Goal: Information Seeking & Learning: Learn about a topic

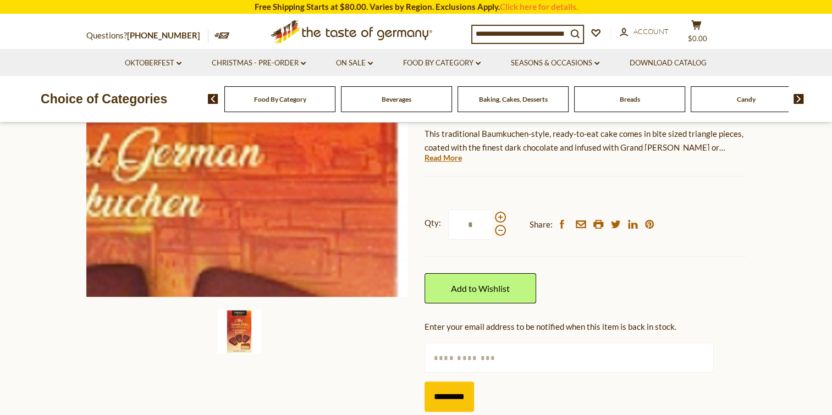
scroll to position [220, 0]
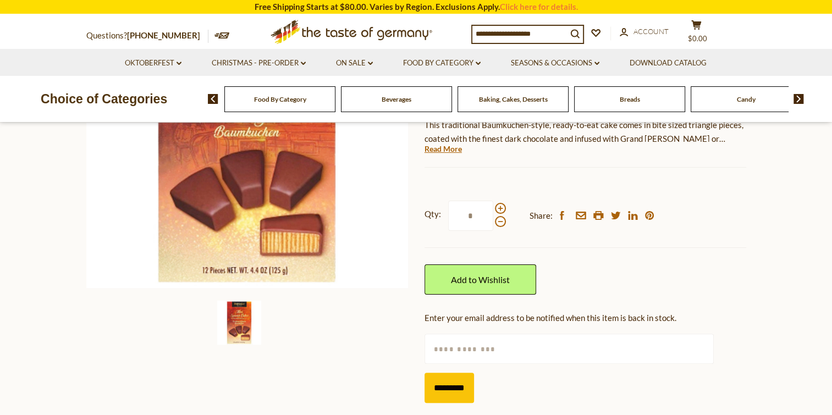
click at [336, 107] on div "Baking, Cakes, Desserts" at bounding box center [279, 99] width 111 height 26
click at [541, 102] on span "Baking, Cakes, Desserts" at bounding box center [513, 99] width 69 height 8
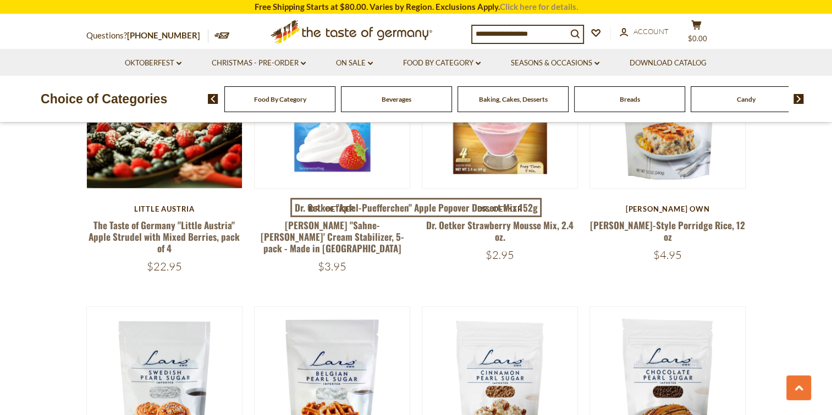
scroll to position [1485, 0]
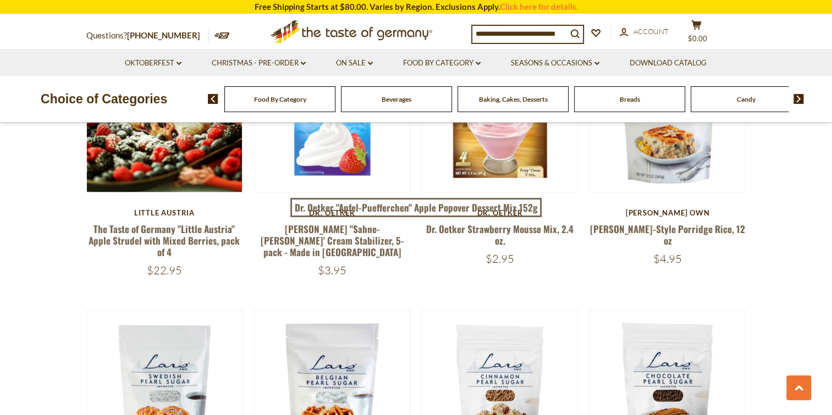
click at [548, 33] on input at bounding box center [519, 33] width 95 height 15
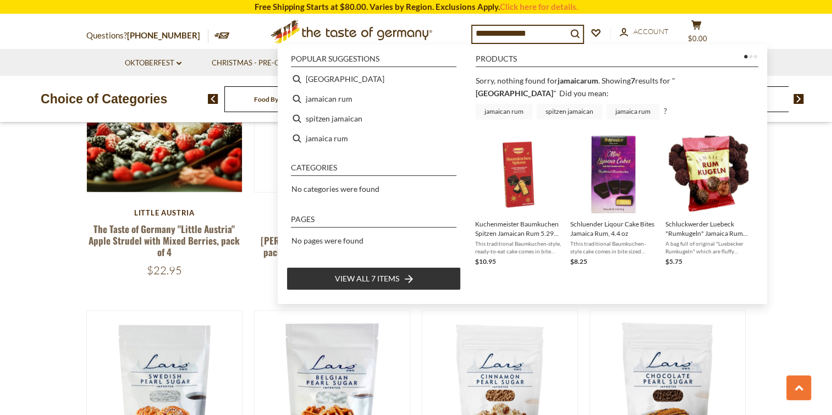
type input "**********"
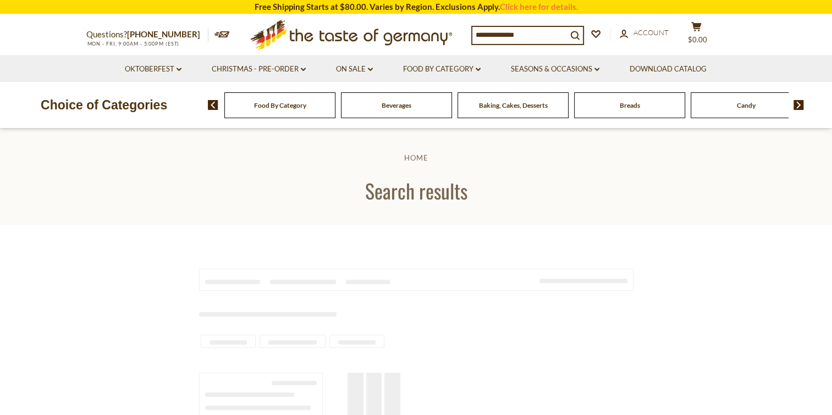
type input "**********"
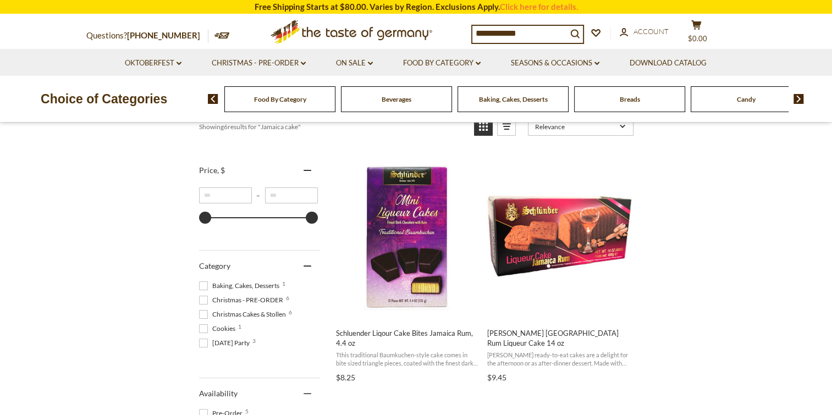
scroll to position [174, 0]
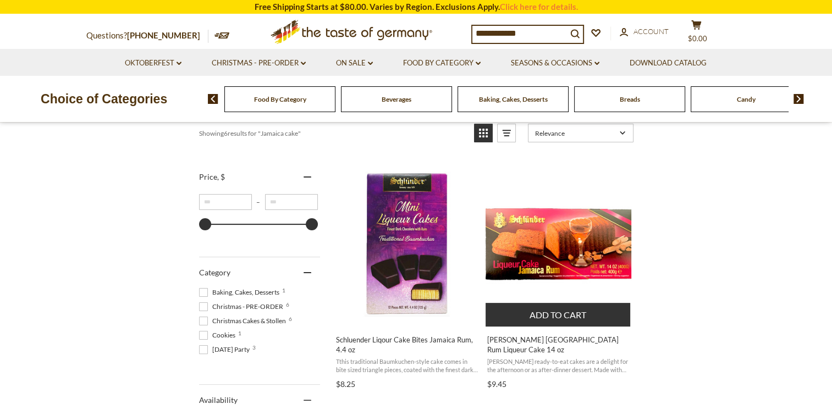
click at [590, 251] on img "Schluender Jamaica Rum Liqueur Cake 14 oz" at bounding box center [559, 245] width 146 height 146
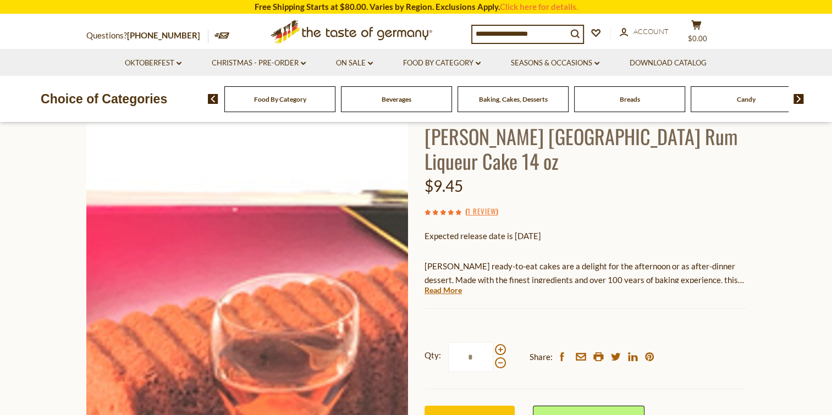
scroll to position [110, 0]
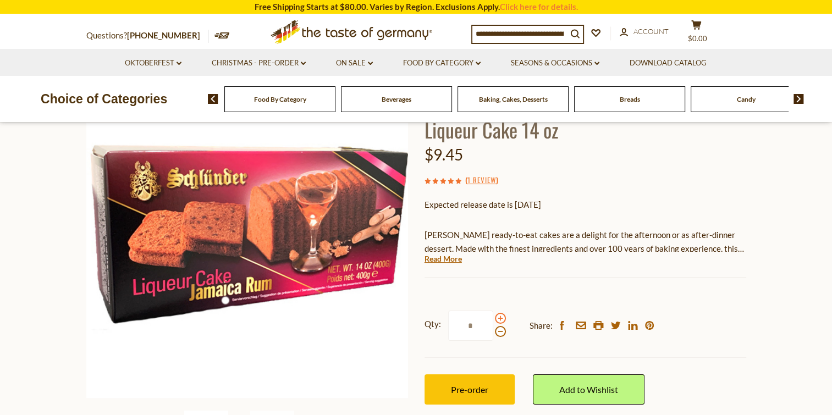
click at [498, 313] on span at bounding box center [500, 318] width 11 height 11
click at [493, 311] on input "*" at bounding box center [470, 326] width 45 height 30
click at [497, 326] on span at bounding box center [500, 331] width 11 height 11
click at [493, 311] on input "*" at bounding box center [470, 326] width 45 height 30
click at [502, 313] on span at bounding box center [500, 318] width 11 height 11
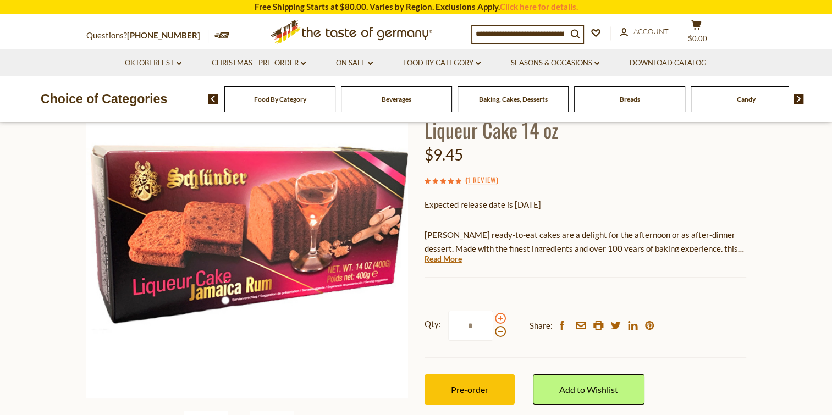
click at [493, 311] on input "*" at bounding box center [470, 326] width 45 height 30
type input "*"
click at [254, 102] on span "Food By Category" at bounding box center [280, 99] width 52 height 8
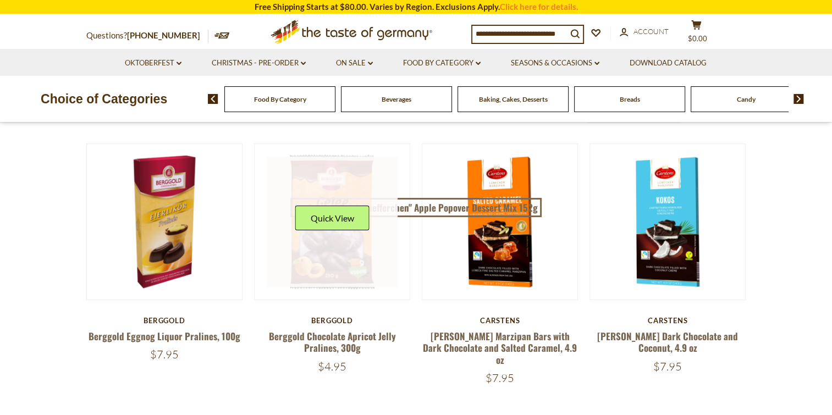
scroll to position [110, 0]
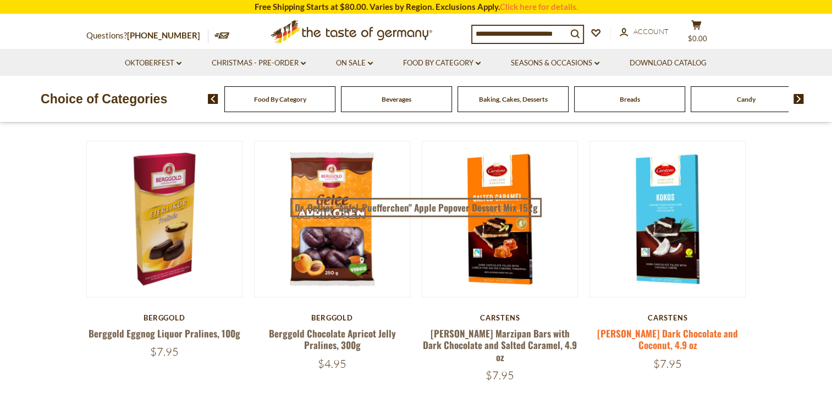
click at [675, 335] on link "[PERSON_NAME] Dark Chocolate and Coconut, 4.9 oz" at bounding box center [667, 339] width 141 height 25
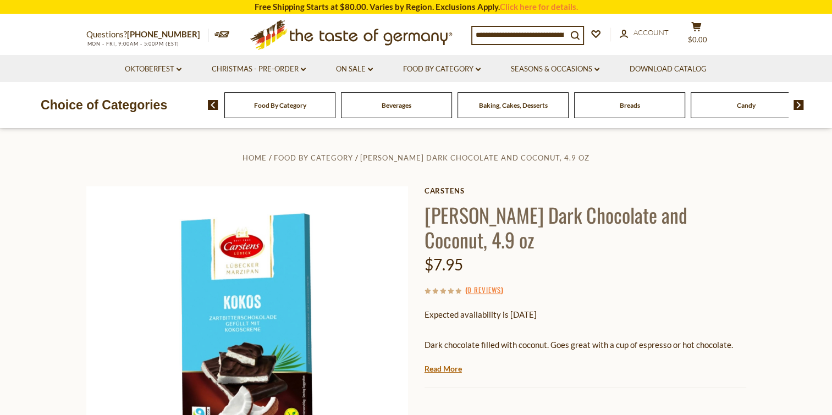
scroll to position [55, 0]
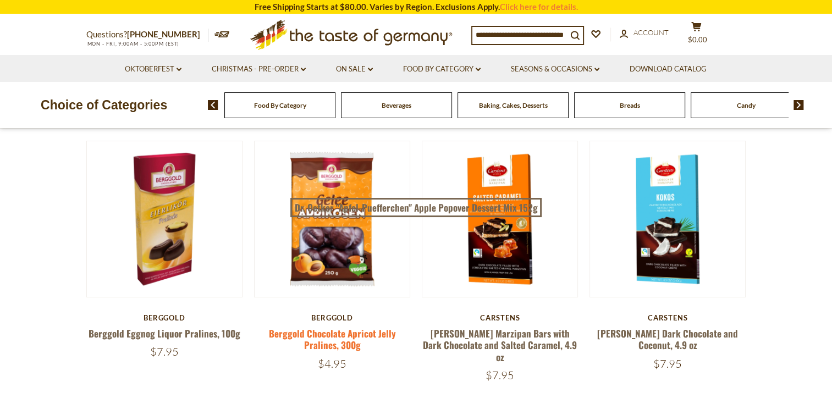
click at [333, 334] on link "Berggold Chocolate Apricot Jelly Pralines, 300g" at bounding box center [331, 339] width 127 height 25
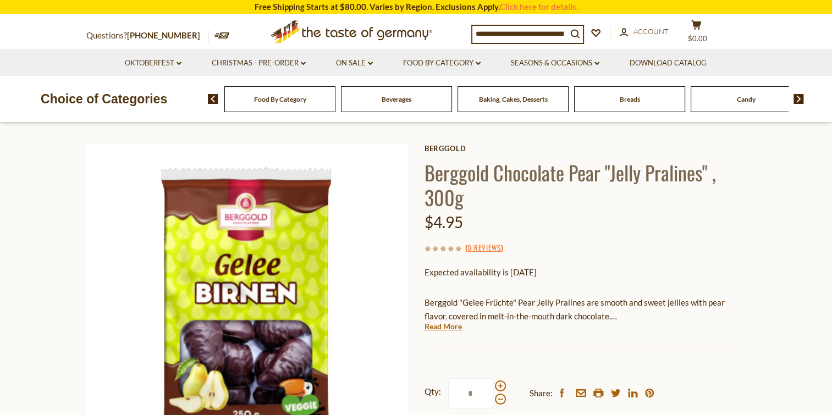
scroll to position [55, 0]
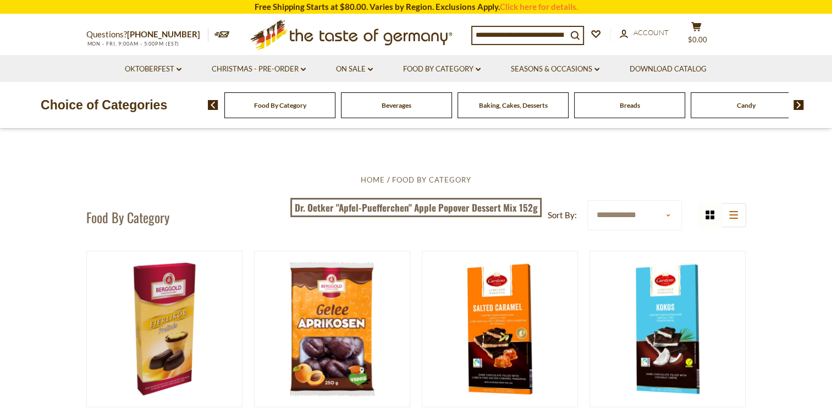
click at [510, 103] on span "Baking, Cakes, Desserts" at bounding box center [513, 105] width 69 height 8
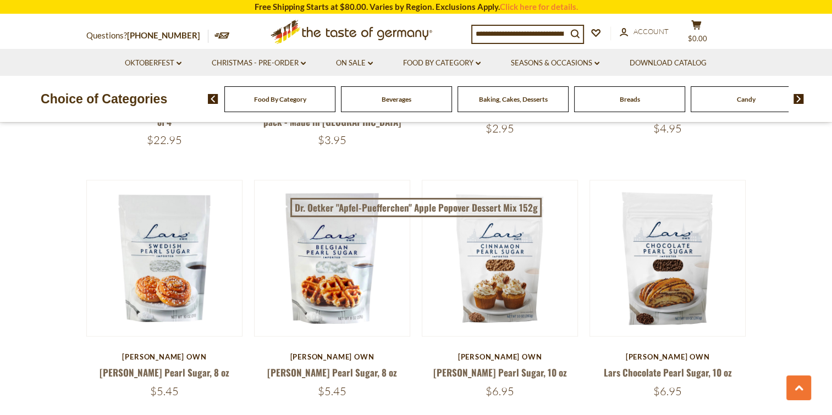
scroll to position [1595, 0]
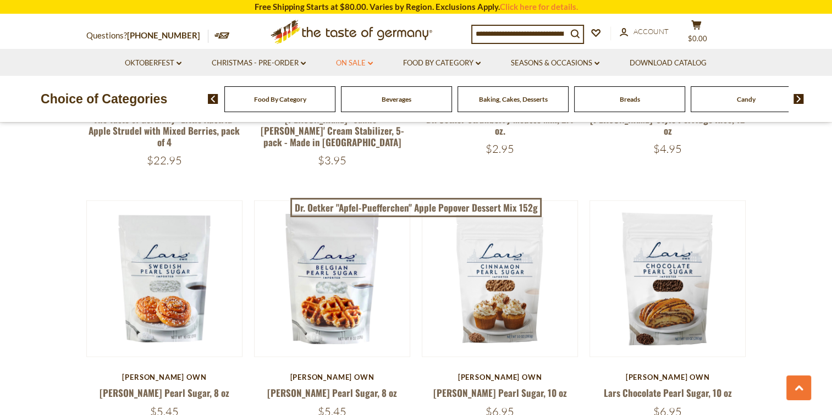
click at [359, 61] on link "On Sale dropdown_arrow" at bounding box center [354, 63] width 37 height 12
click at [354, 89] on link "All On Sale" at bounding box center [350, 92] width 40 height 10
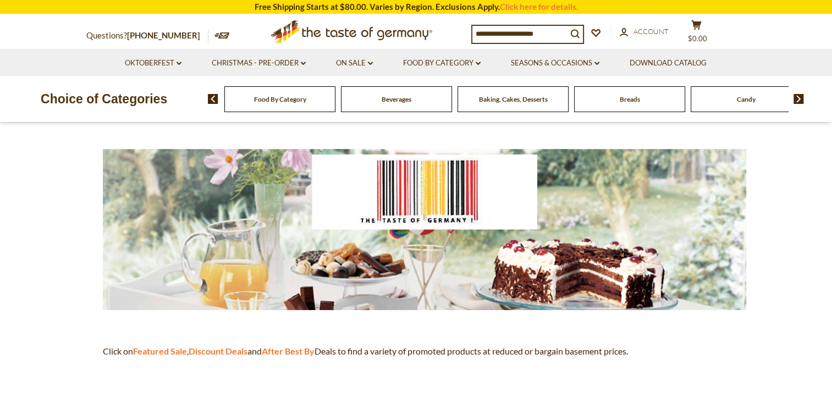
scroll to position [110, 0]
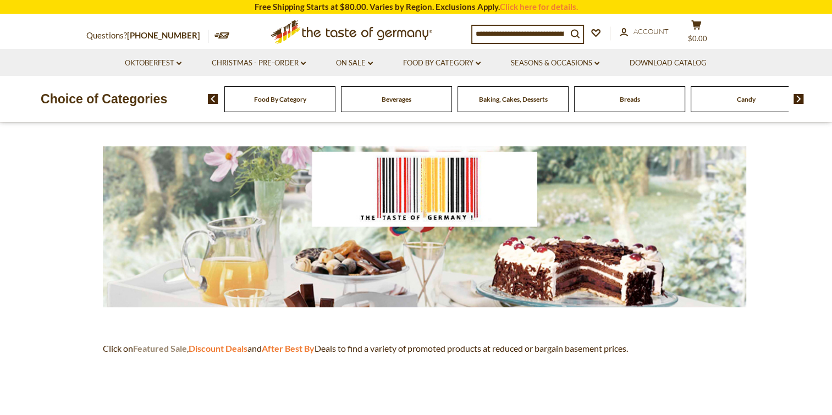
click at [156, 348] on strong "Featured Sale" at bounding box center [160, 348] width 54 height 10
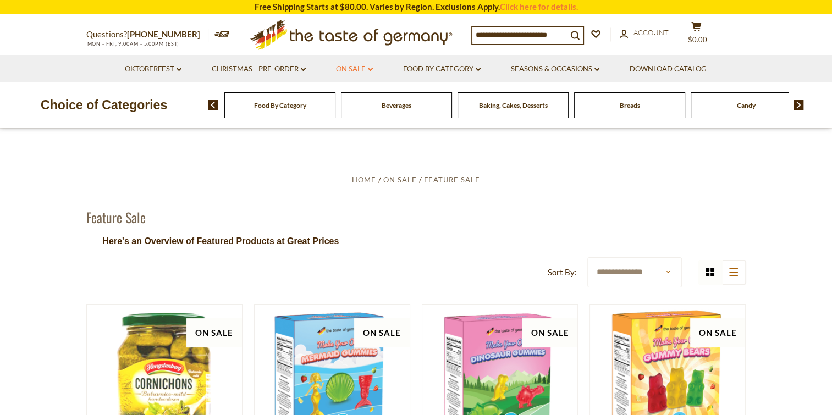
click at [365, 67] on link "On Sale dropdown_arrow" at bounding box center [354, 69] width 37 height 12
click at [355, 134] on link "Discount Deals" at bounding box center [357, 135] width 55 height 15
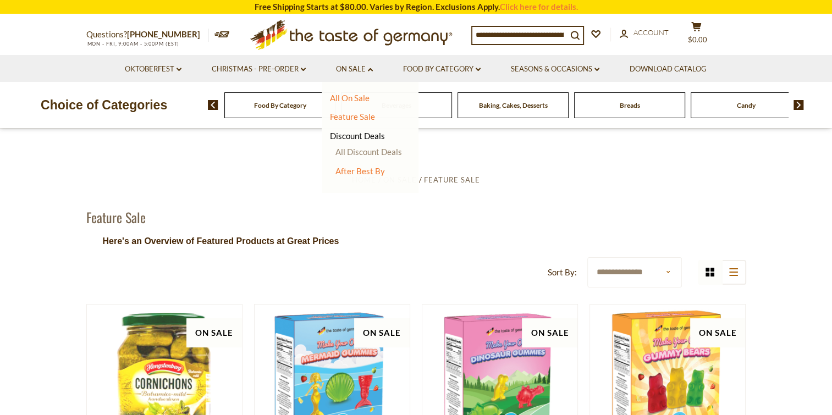
click at [373, 152] on link "All Discount Deals" at bounding box center [369, 152] width 67 height 10
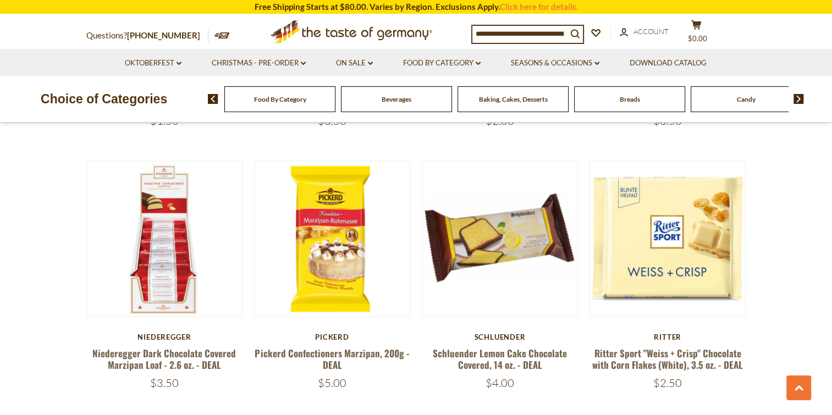
scroll to position [1540, 0]
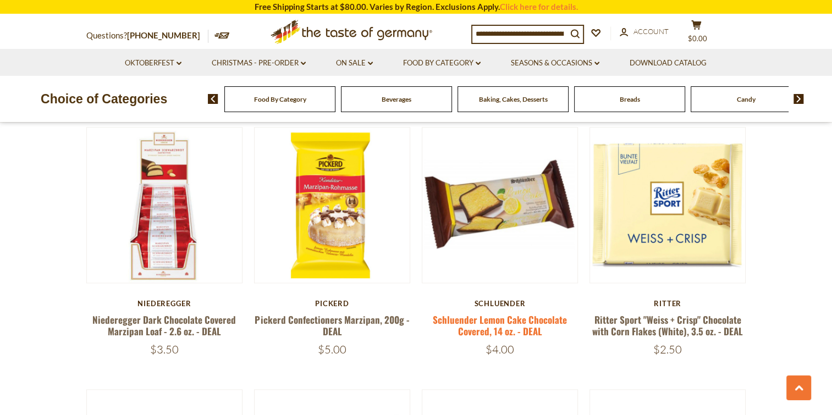
click at [492, 313] on link "Schluender Lemon Cake Chocolate Covered, 14 oz. - DEAL" at bounding box center [500, 325] width 134 height 25
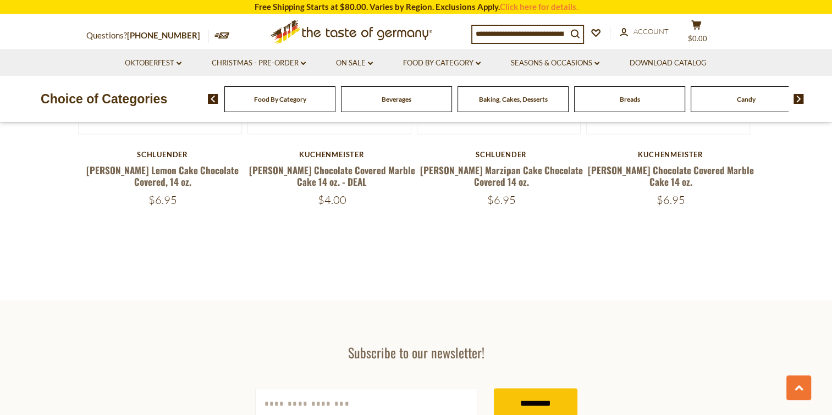
scroll to position [1595, 0]
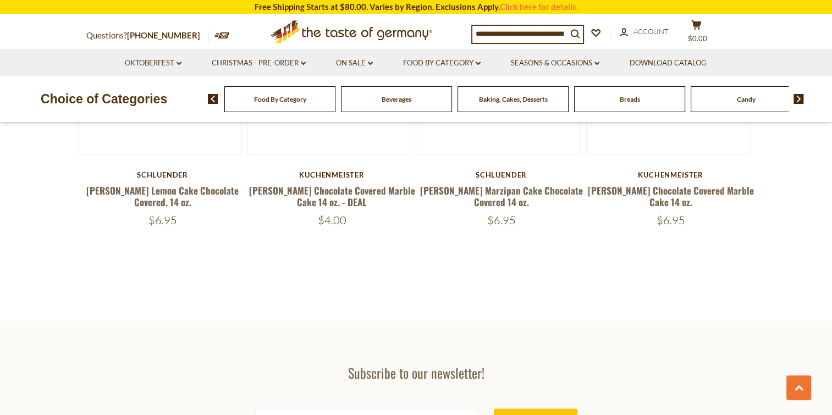
click at [796, 97] on img at bounding box center [799, 99] width 10 height 10
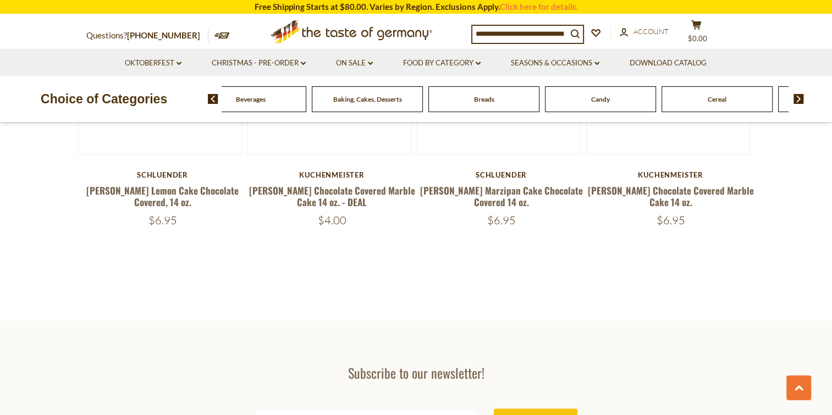
click at [597, 101] on span "Candy" at bounding box center [600, 99] width 19 height 8
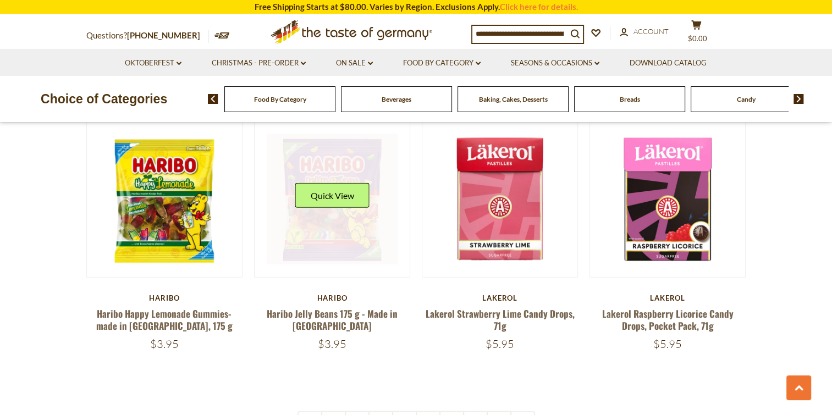
scroll to position [2530, 0]
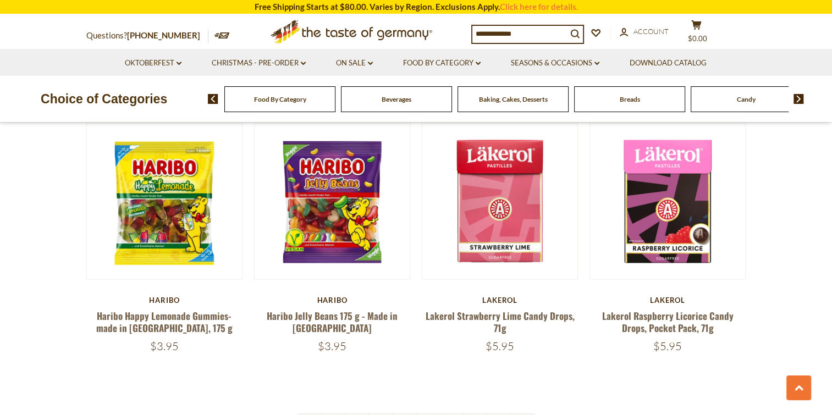
click at [336, 103] on div "Baking, Cakes, Desserts" at bounding box center [279, 99] width 111 height 26
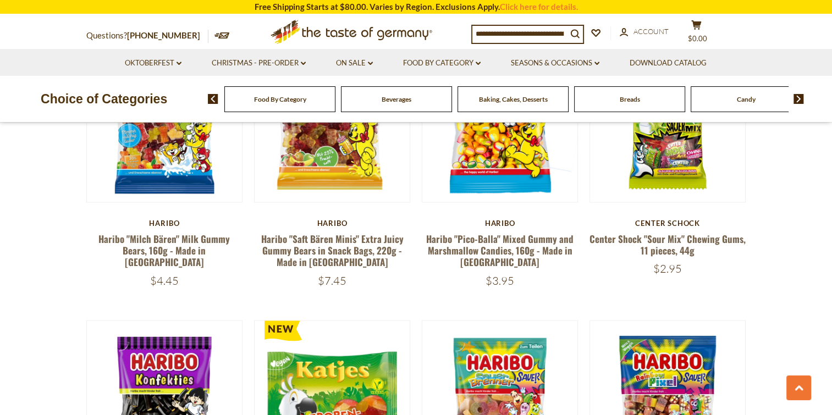
scroll to position [1980, 0]
